Goal: Task Accomplishment & Management: Complete application form

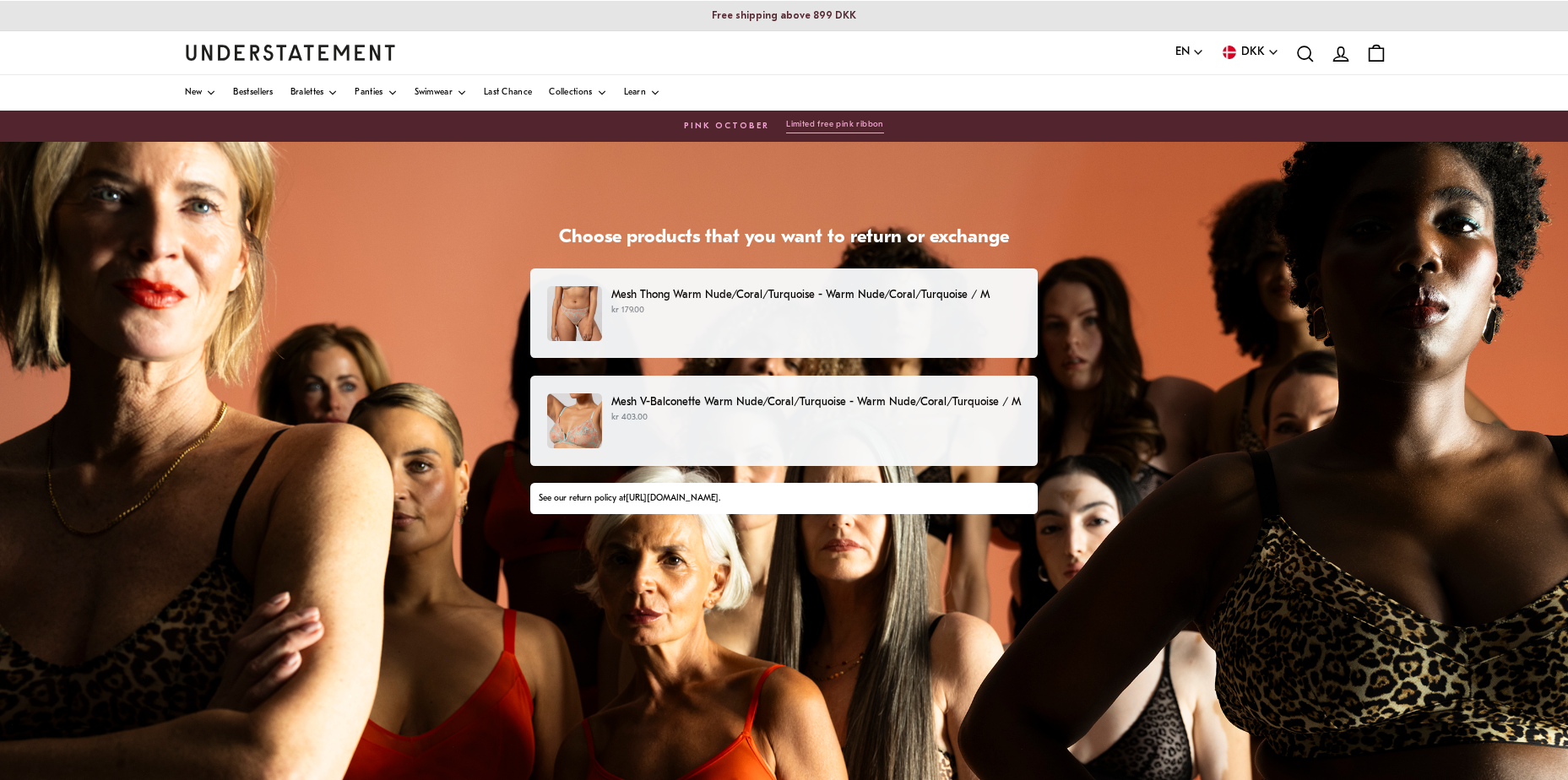
click at [617, 416] on p "kr 403.00" at bounding box center [815, 418] width 410 height 14
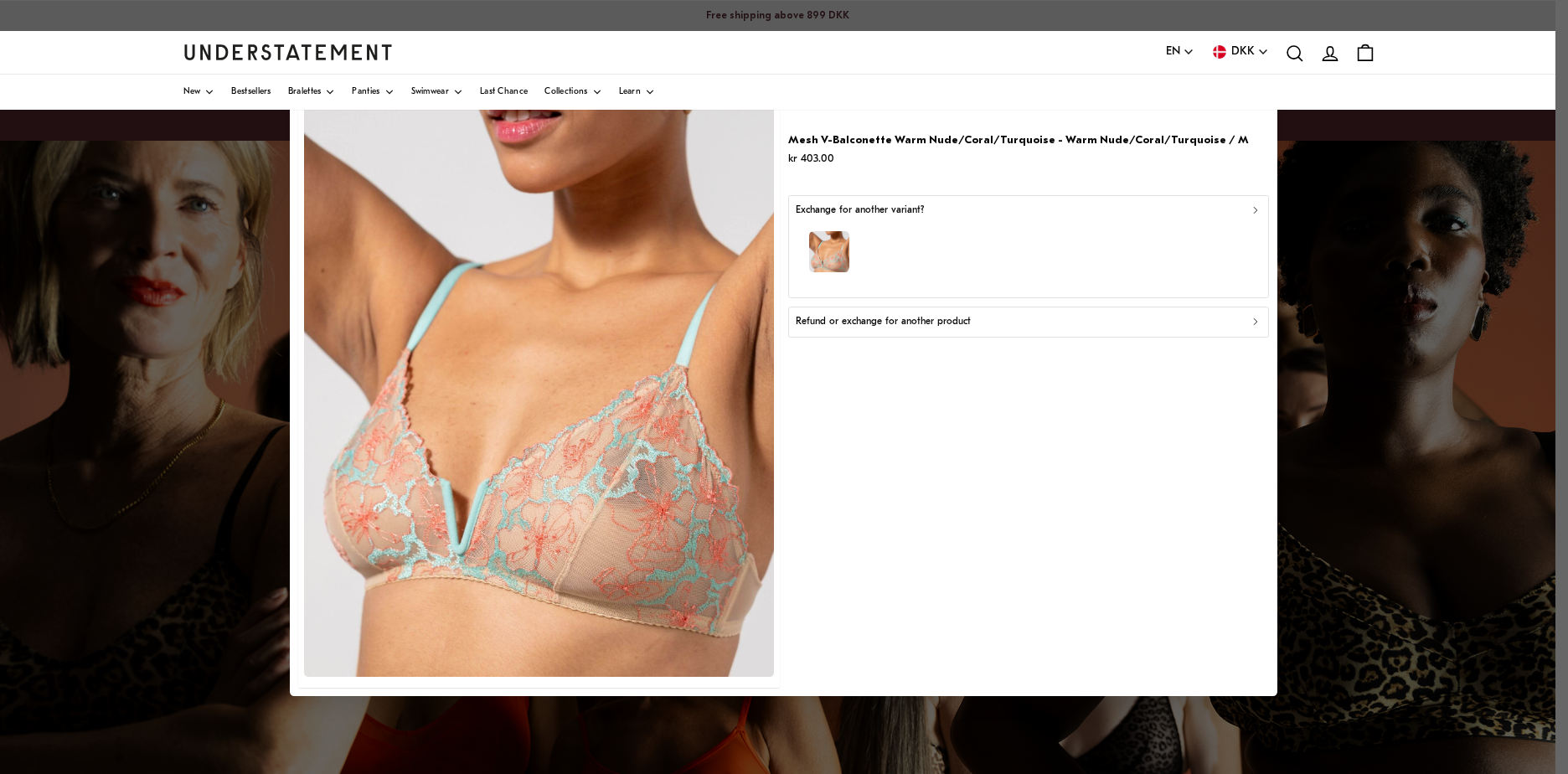
click at [872, 318] on p "Refund or exchange for another product" at bounding box center [883, 322] width 175 height 15
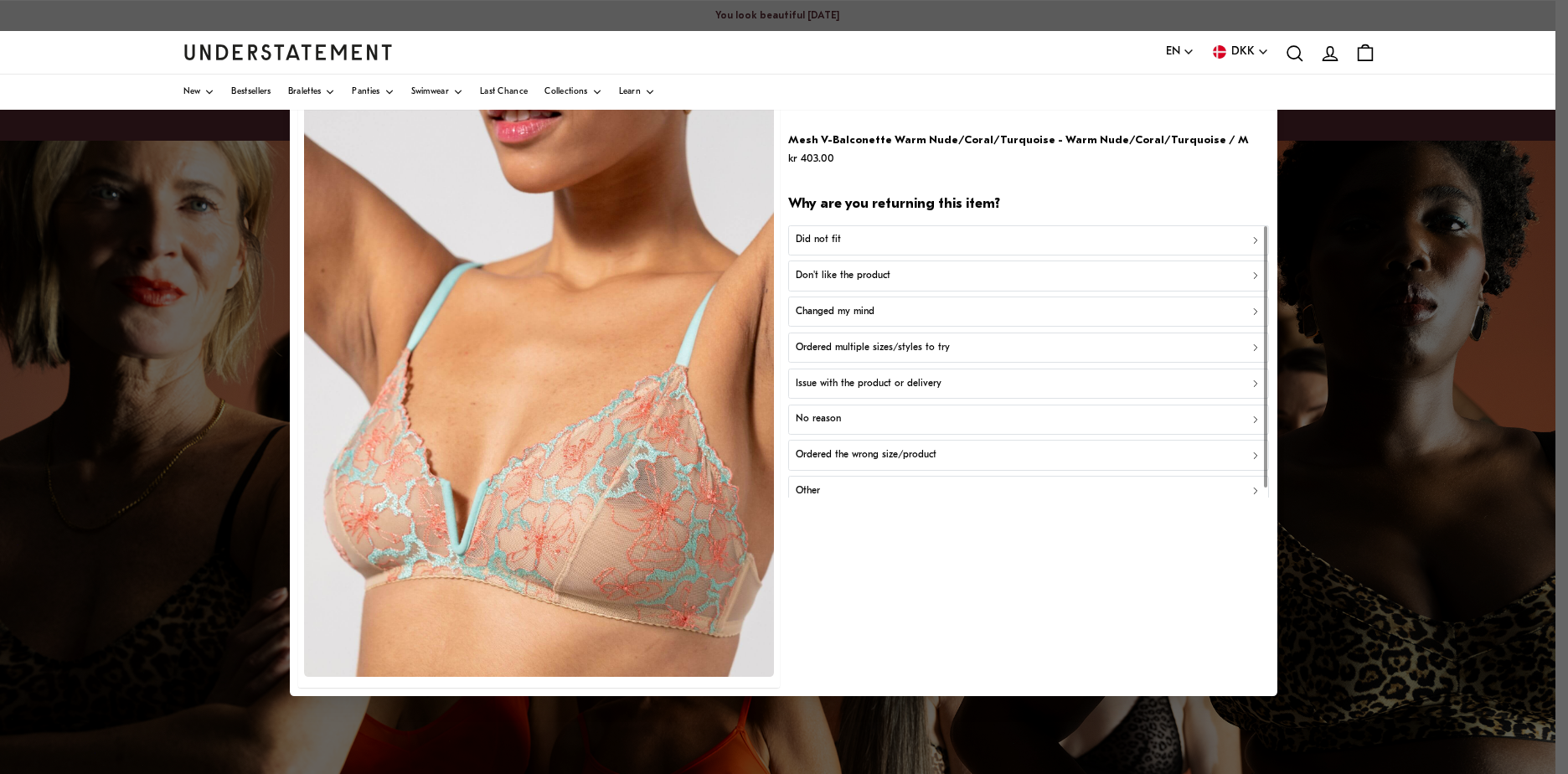
click at [851, 238] on div "Did not fit" at bounding box center [1029, 239] width 466 height 15
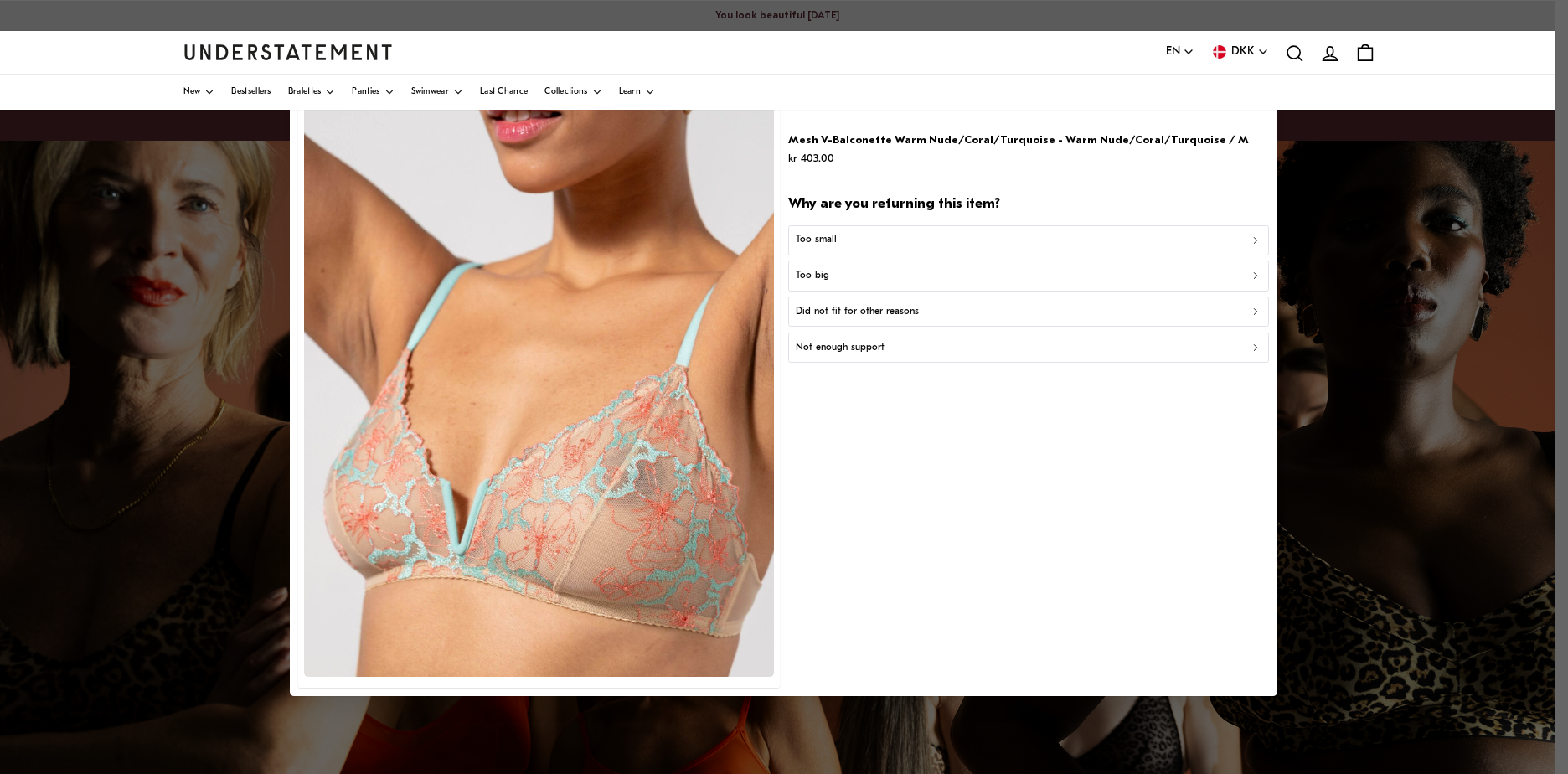
click at [851, 274] on div "Too big" at bounding box center [1029, 276] width 466 height 15
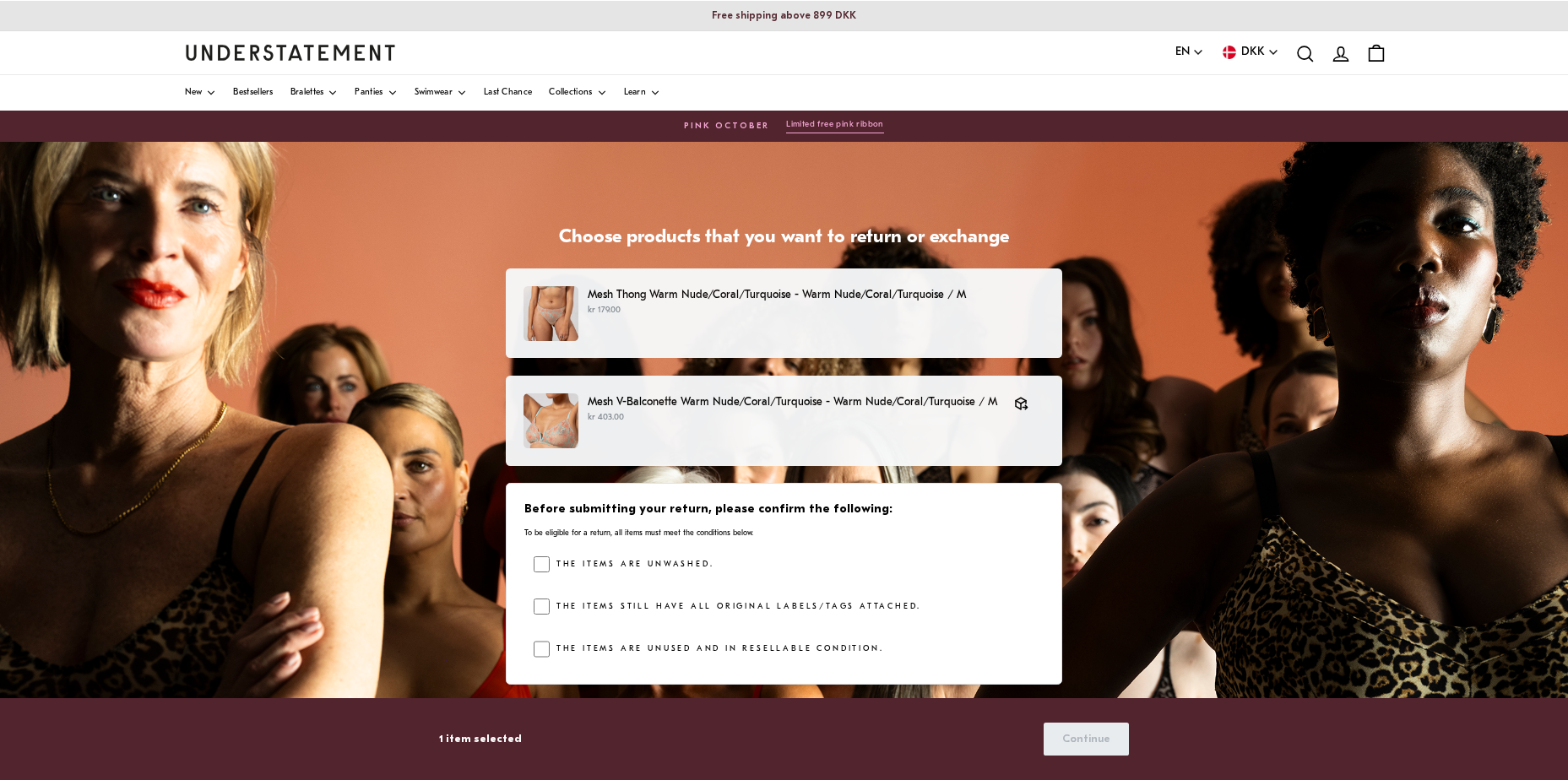
click at [549, 581] on div "The items are unwashed." at bounding box center [789, 569] width 510 height 25
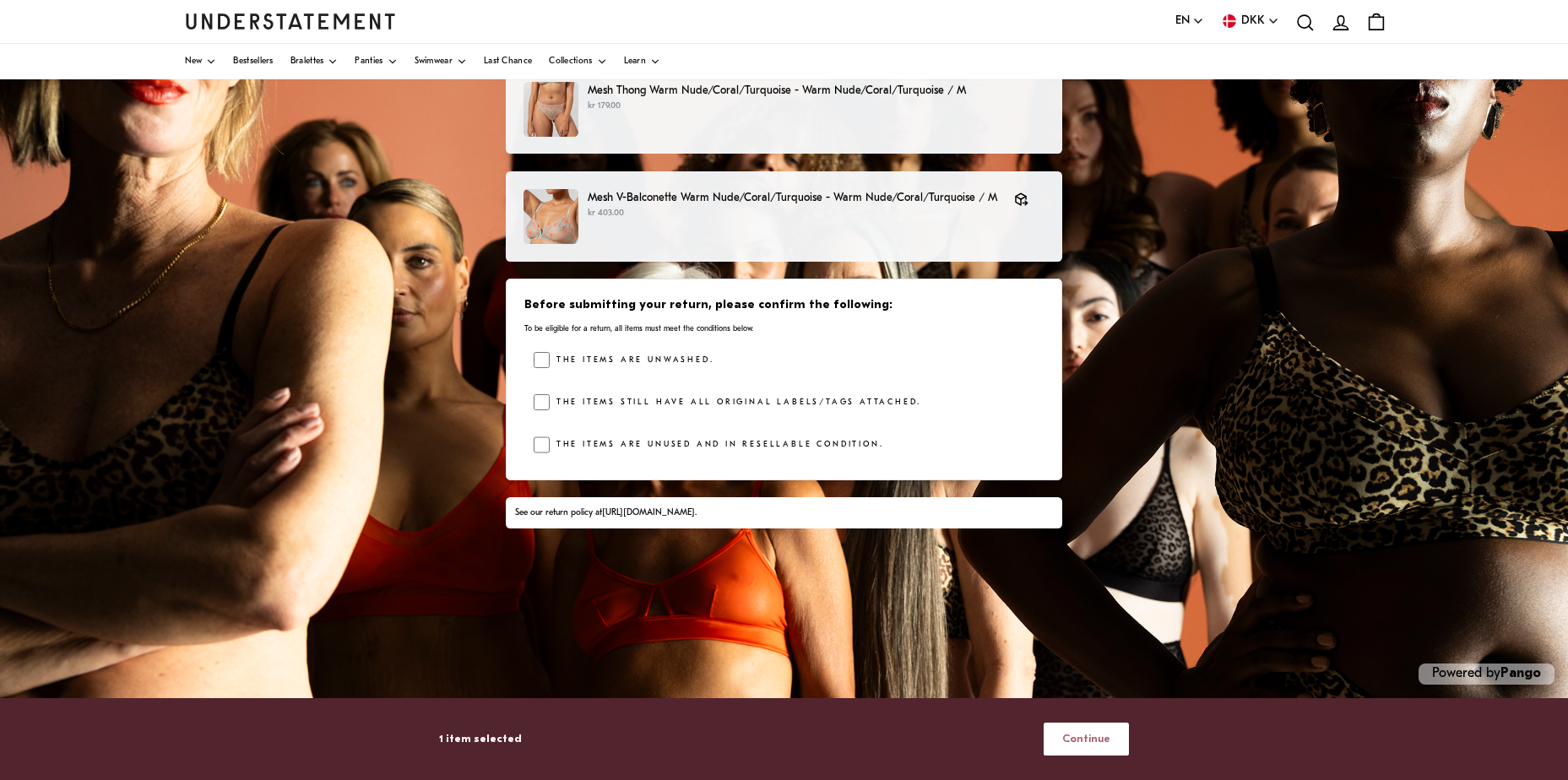
scroll to position [206, 0]
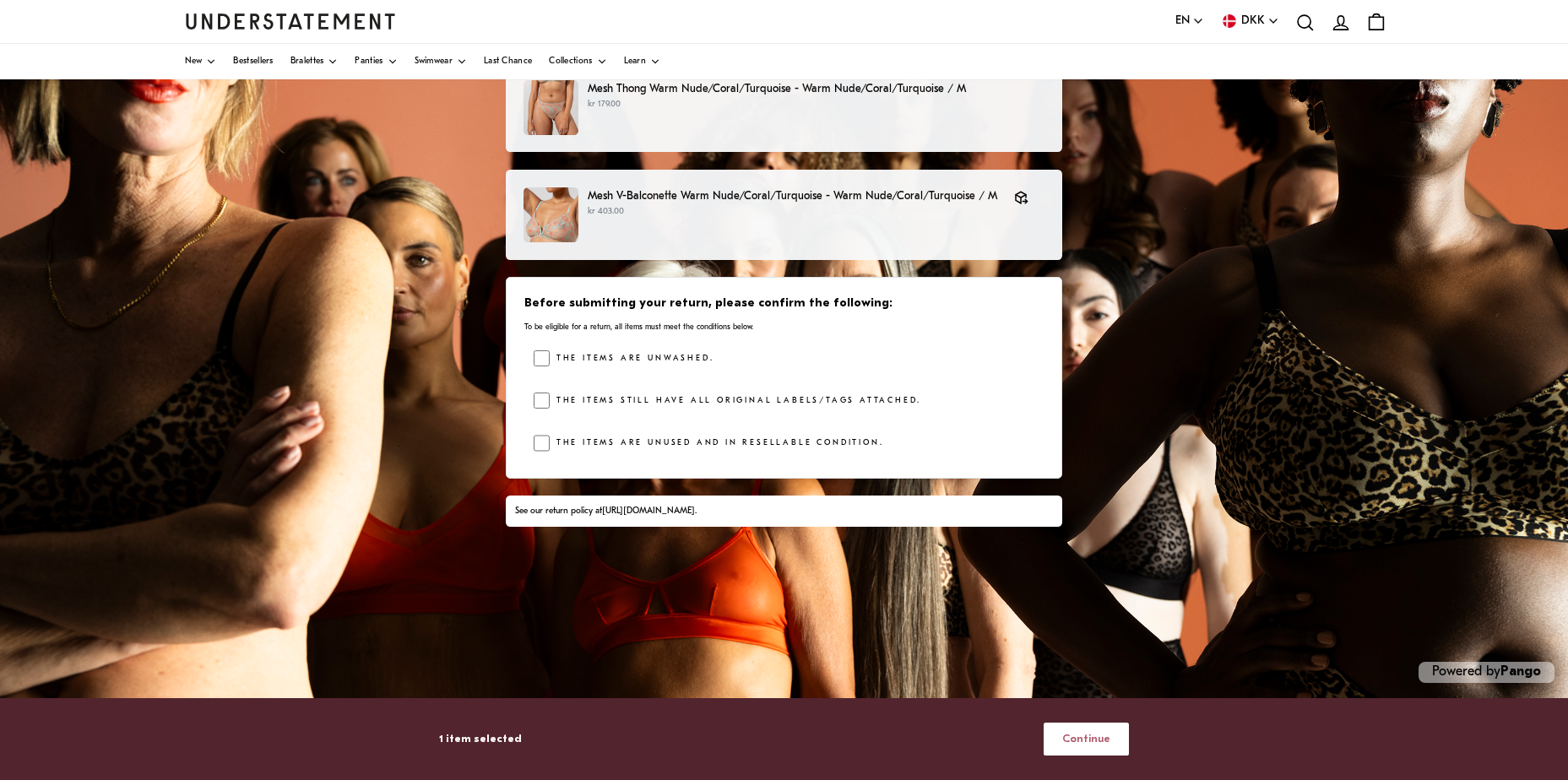
click at [1099, 732] on span "Continue" at bounding box center [1086, 739] width 48 height 31
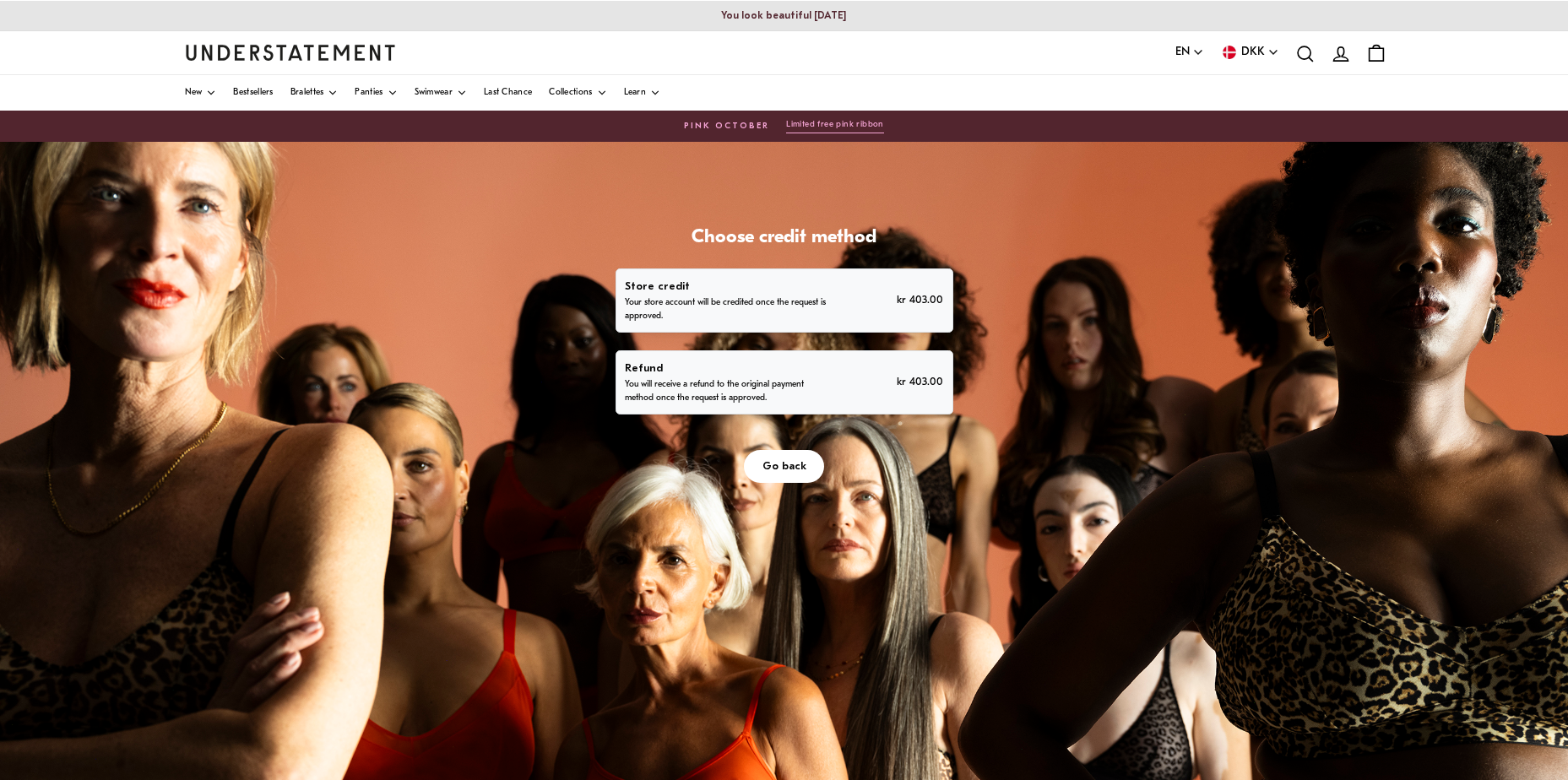
click at [752, 391] on p "You will receive a refund to the original payment method once the request is ap…" at bounding box center [725, 392] width 201 height 27
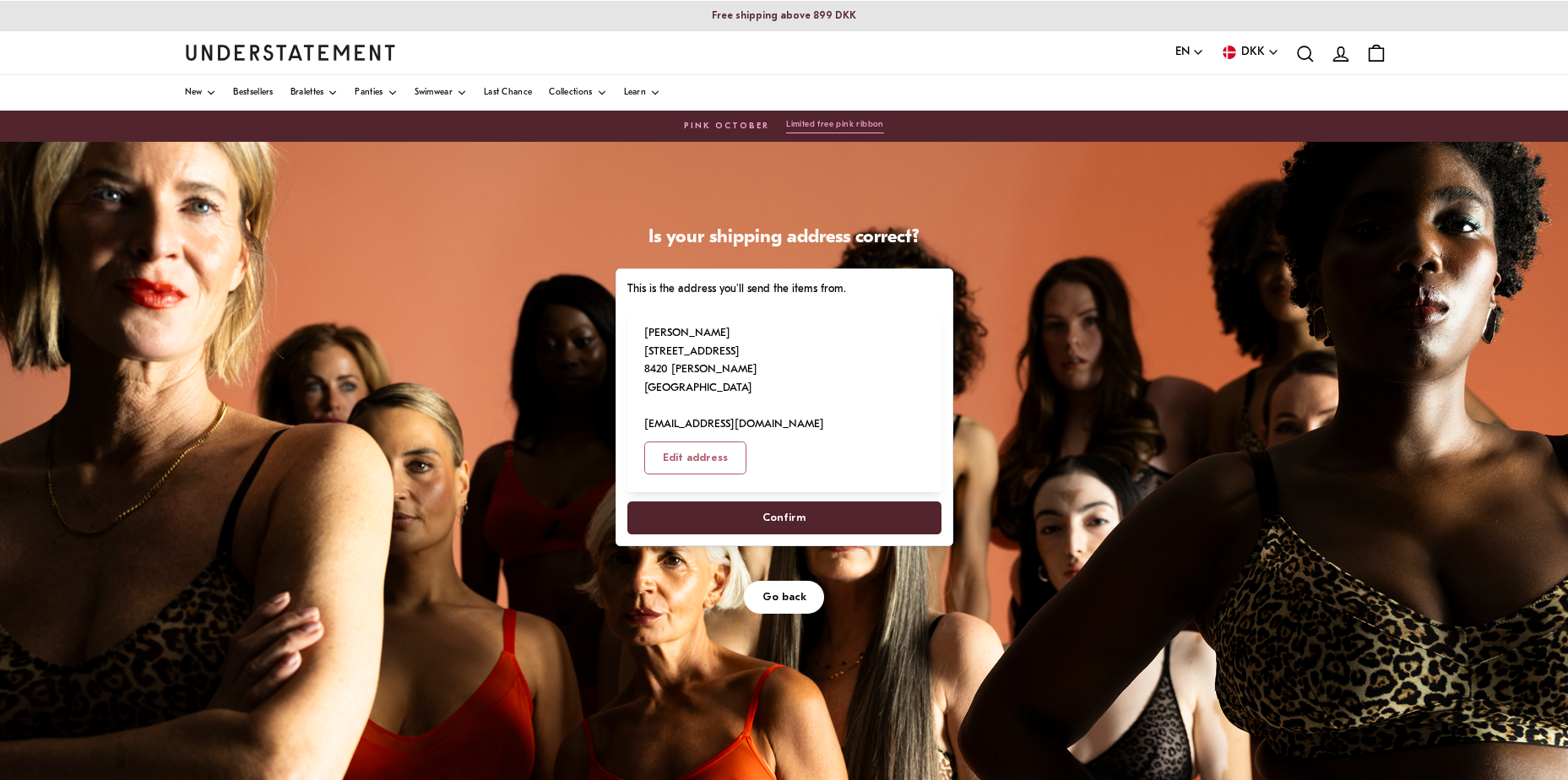
click at [801, 502] on span "Confirm" at bounding box center [784, 517] width 43 height 31
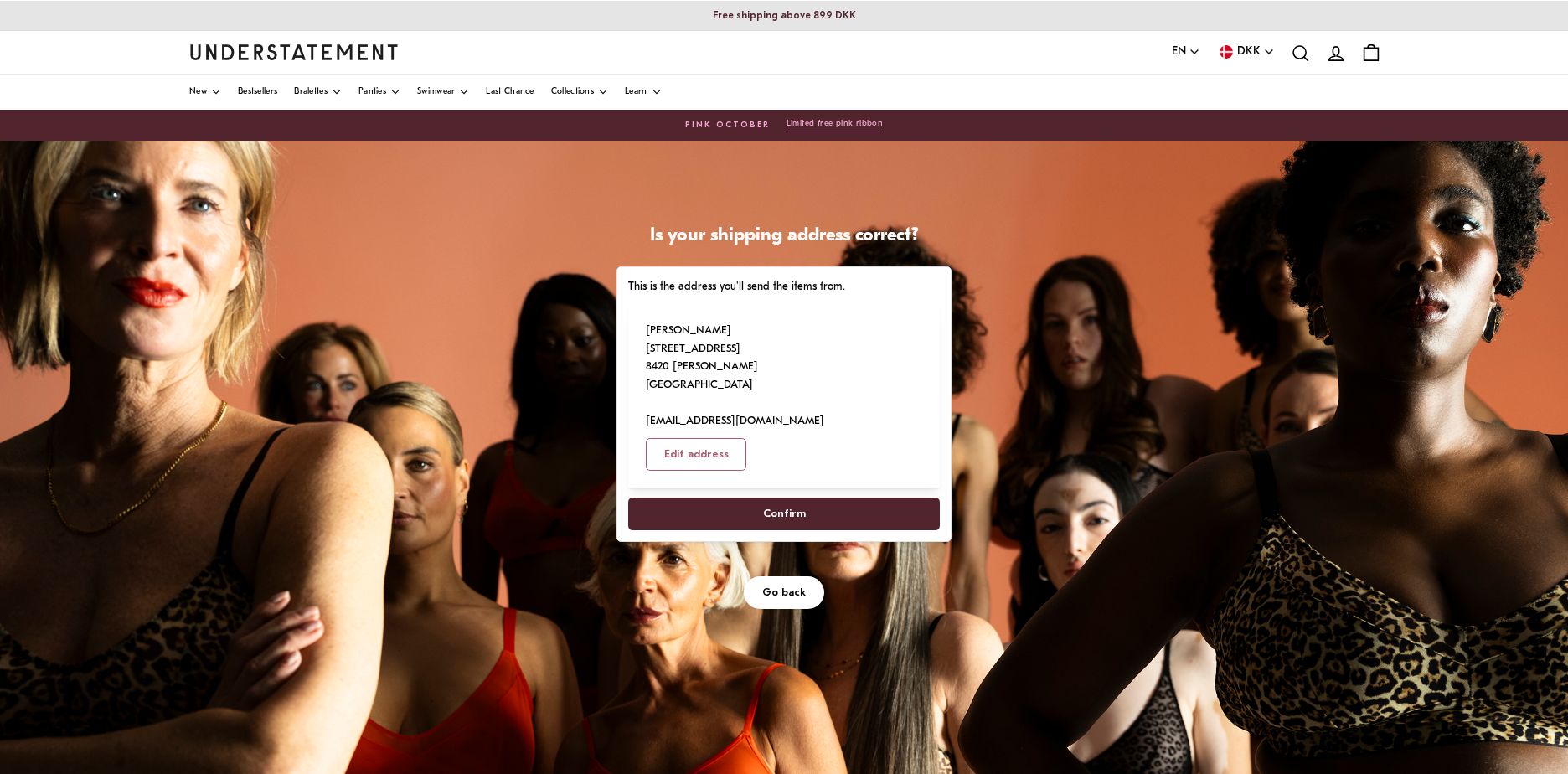
select select "**"
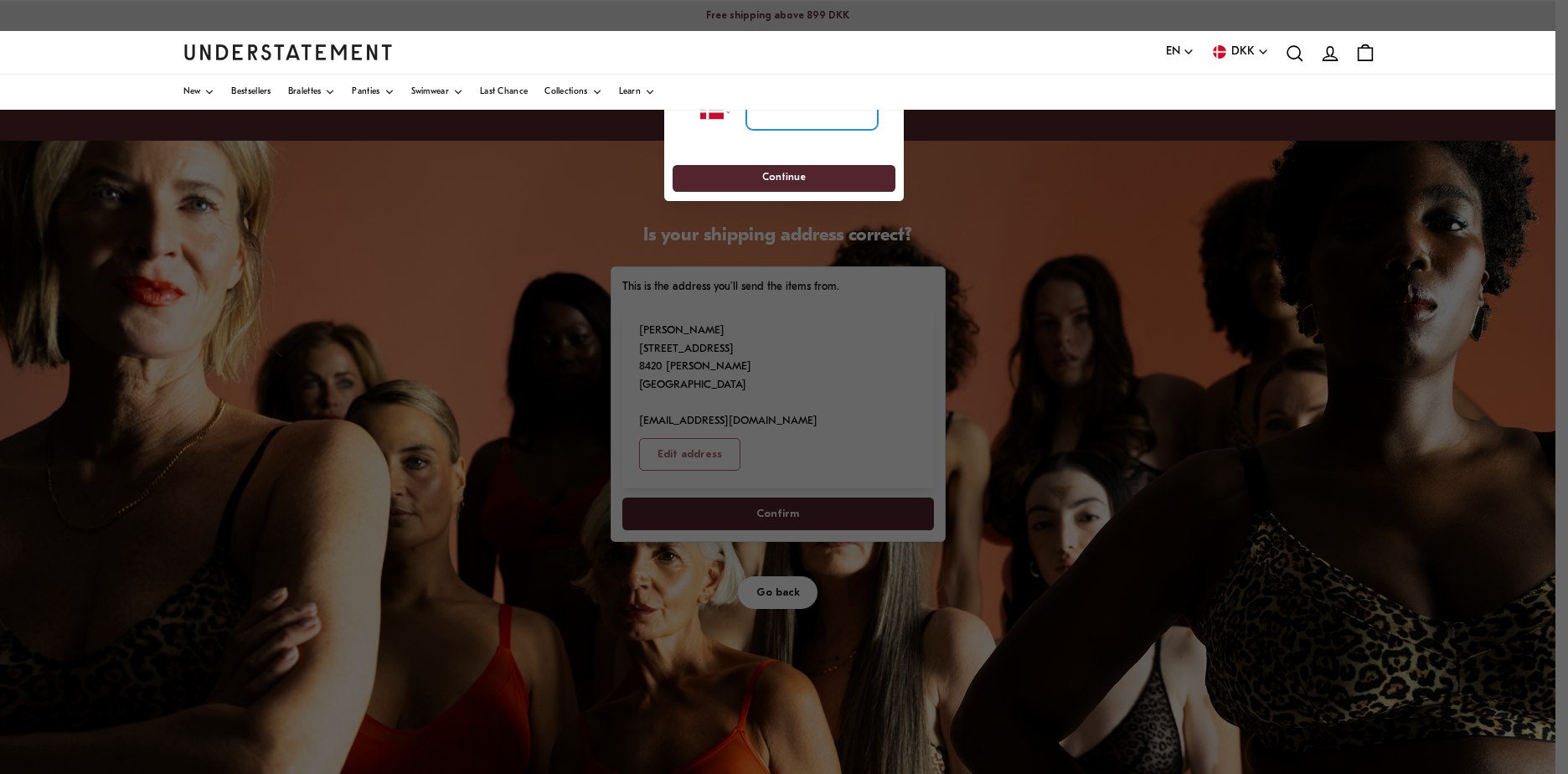
click at [795, 112] on input "tel" at bounding box center [812, 112] width 131 height 37
type input "**********"
click at [825, 178] on span "Continue" at bounding box center [784, 179] width 192 height 26
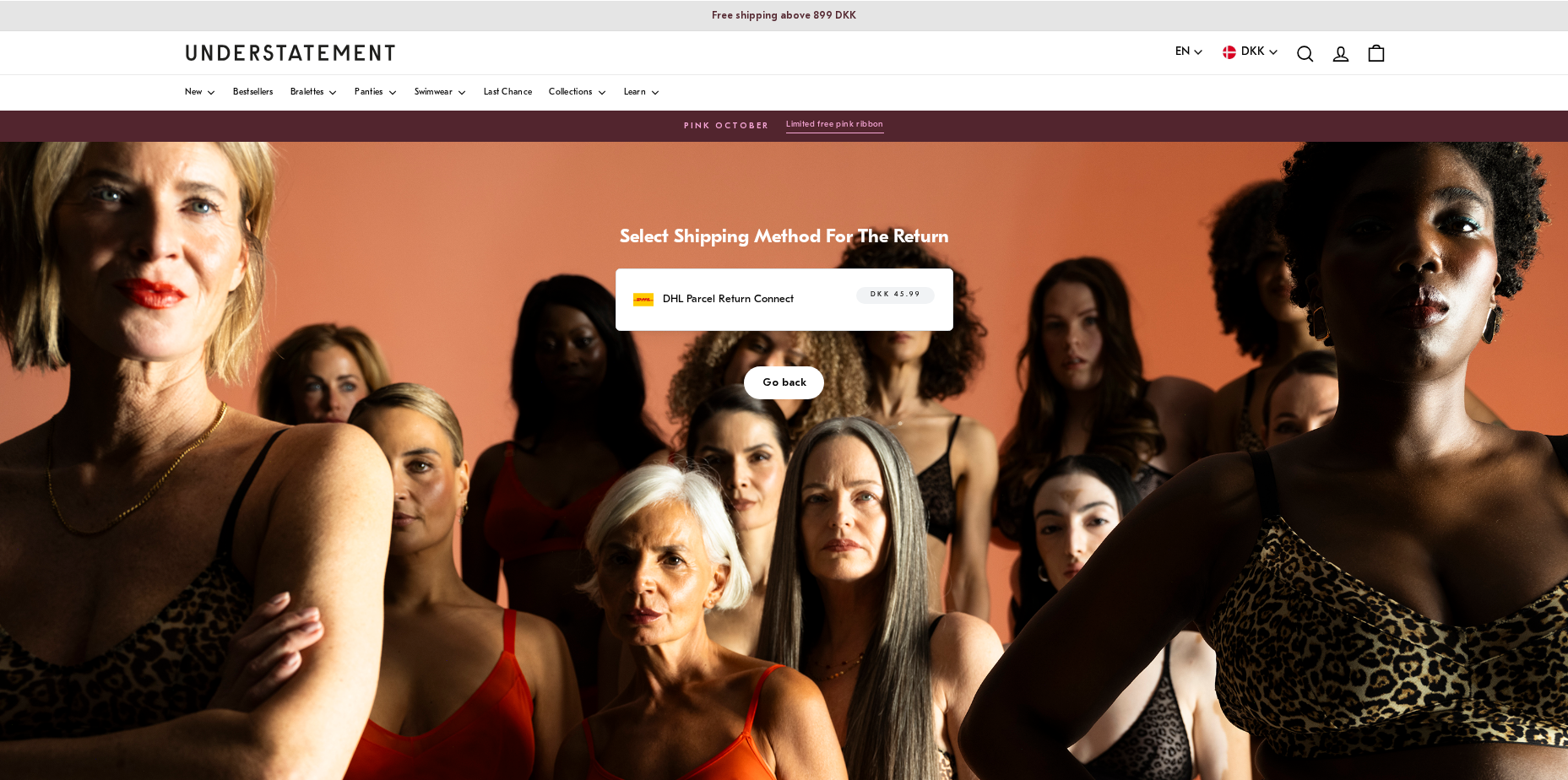
click at [785, 297] on p "DHL Parcel Return Connect" at bounding box center [728, 300] width 131 height 18
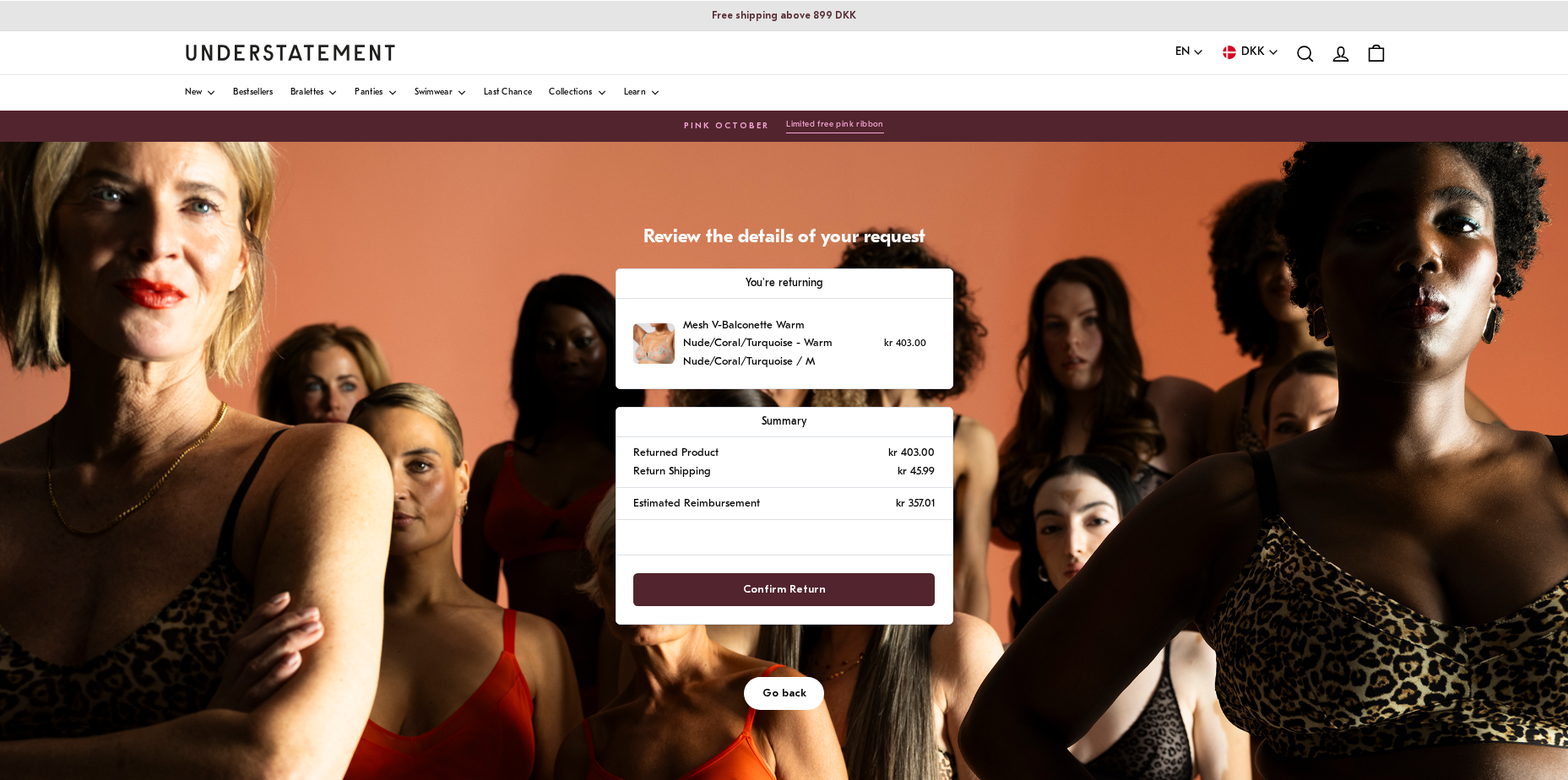
click at [820, 585] on span "Confirm Return" at bounding box center [784, 589] width 83 height 31
